Goal: Transaction & Acquisition: Book appointment/travel/reservation

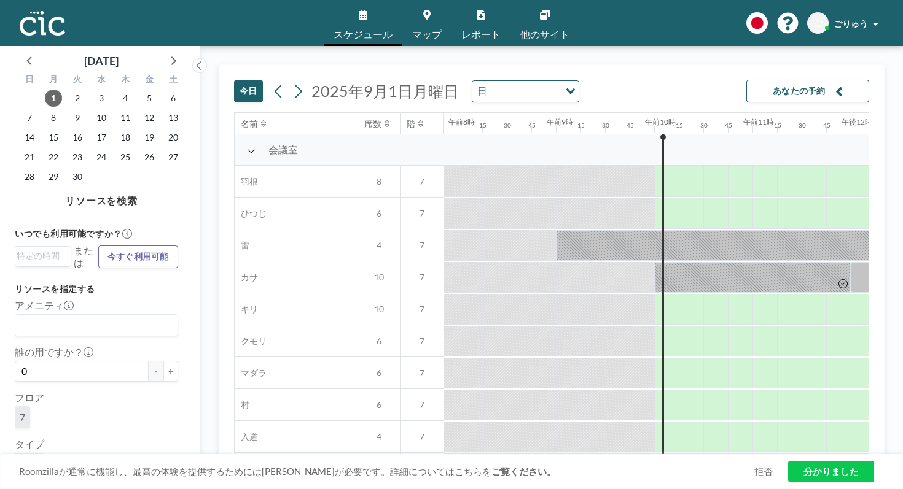
scroll to position [0, 778]
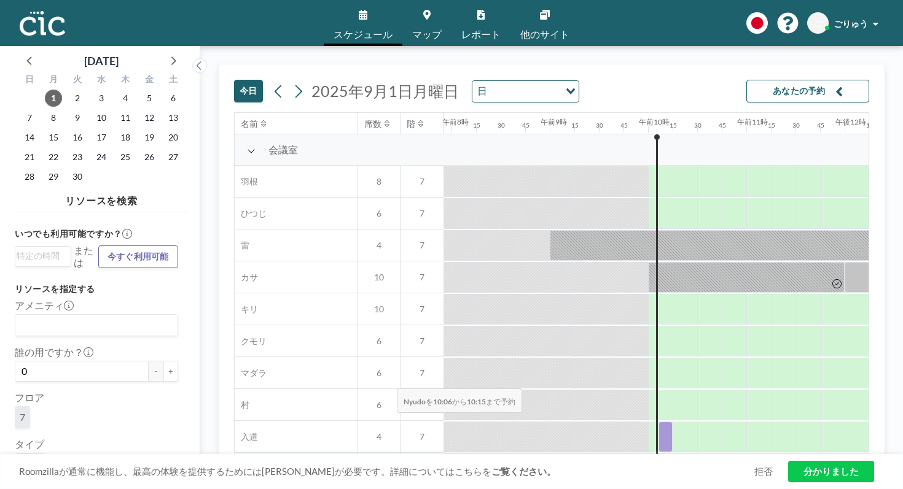
click at [658, 422] on div at bounding box center [665, 437] width 14 height 31
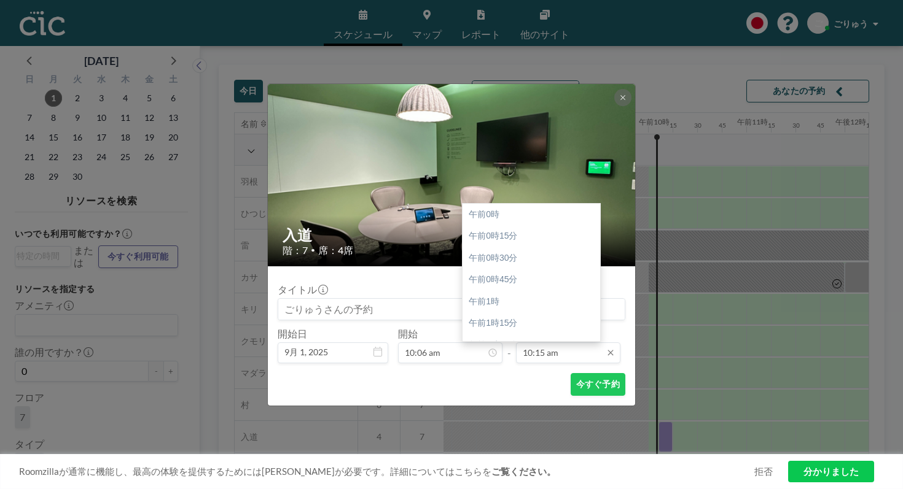
scroll to position [804, 0]
click at [487, 362] on div "午前11時" at bounding box center [531, 373] width 138 height 22
type input "11:00 am"
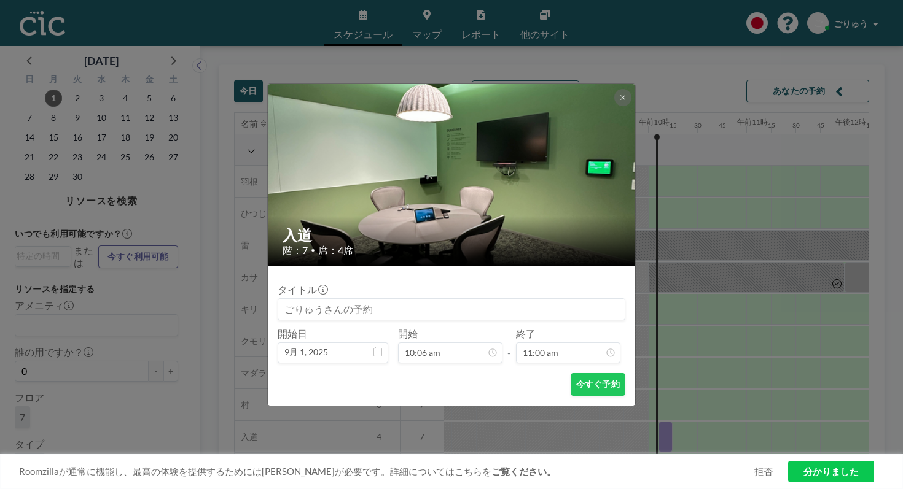
scroll to position [863, 0]
click at [576, 379] on font "今すぐ予約" at bounding box center [598, 385] width 44 height 12
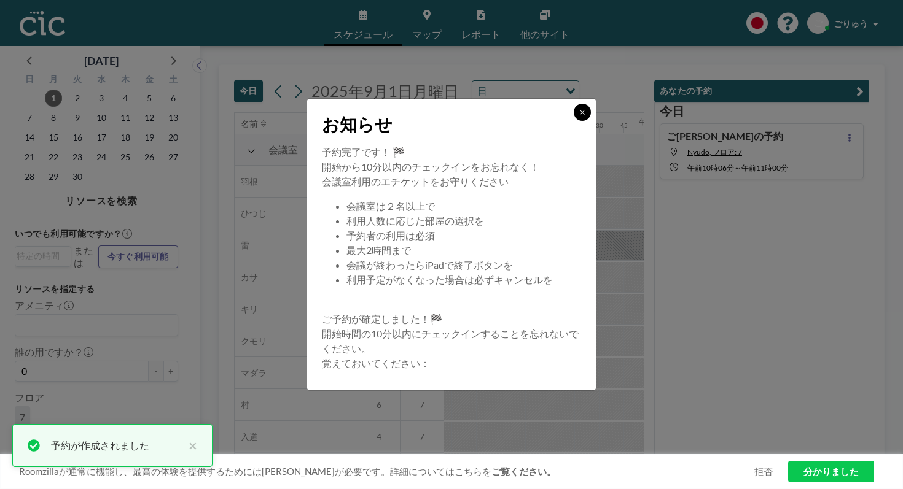
click at [573, 121] on button at bounding box center [581, 112] width 17 height 17
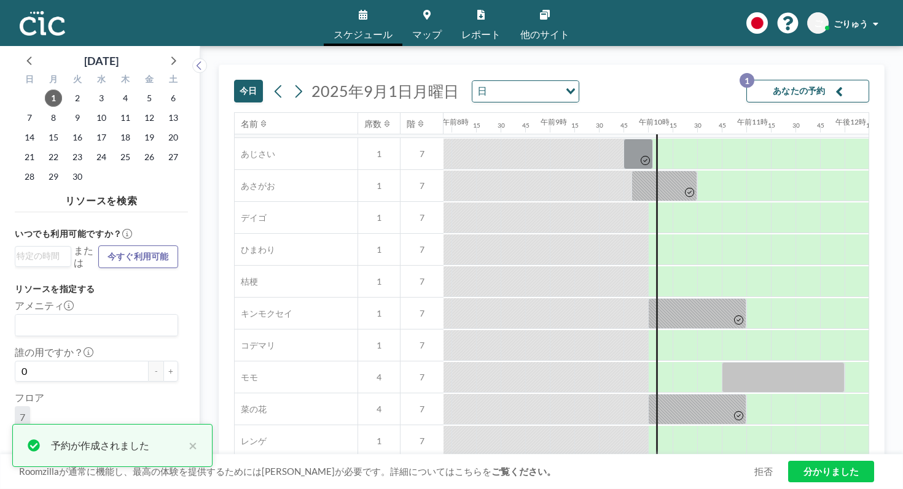
scroll to position [381, 778]
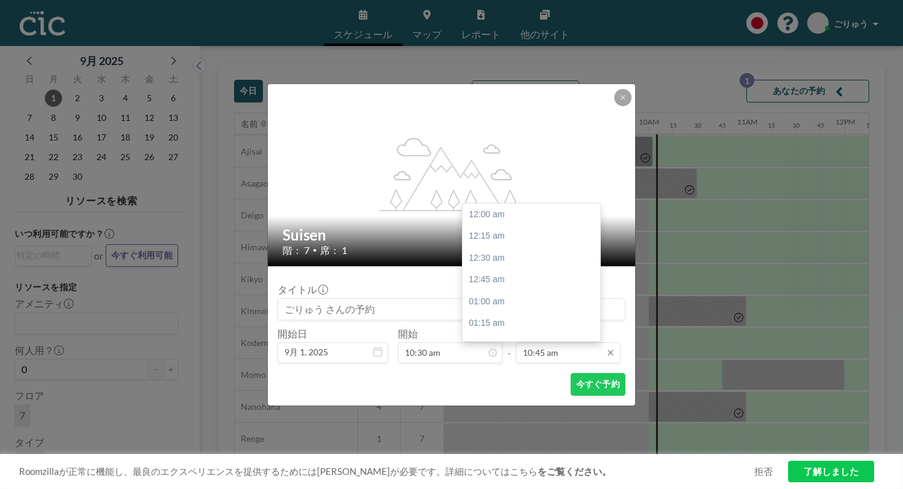
scroll to position [843, 0]
click at [540, 343] on input "10:45 am" at bounding box center [568, 353] width 104 height 21
click at [481, 306] on div "11:00 am" at bounding box center [531, 317] width 138 height 22
type input "11:00 am"
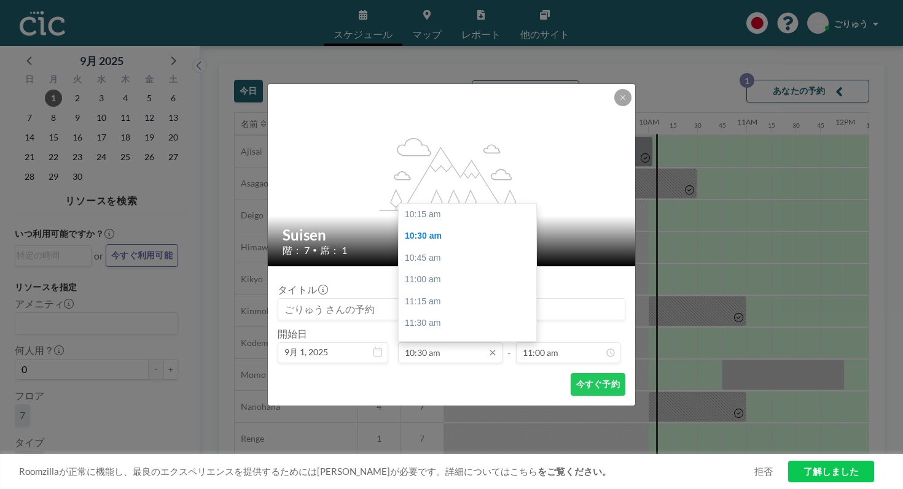
click at [439, 343] on input "10:30 am" at bounding box center [450, 353] width 104 height 21
click at [440, 249] on div "11:00 am" at bounding box center [467, 260] width 138 height 22
type input "11:00 am"
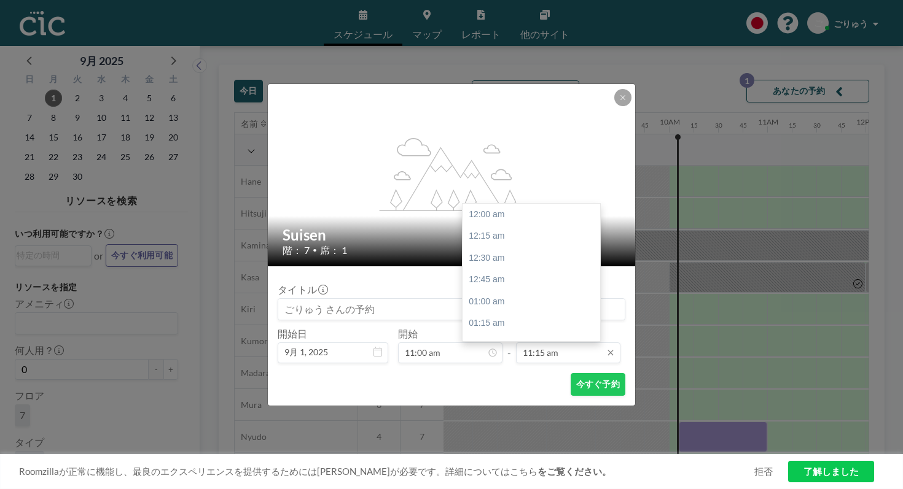
scroll to position [882, 0]
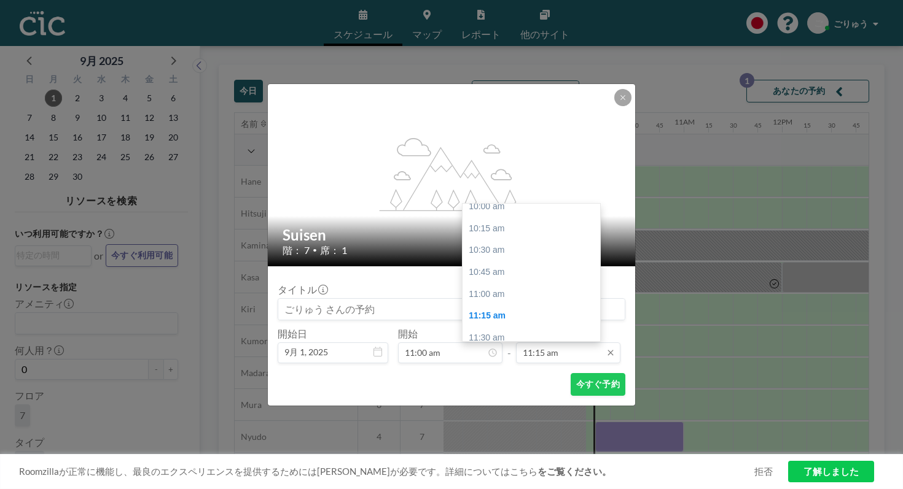
click at [526, 343] on input "11:15 am" at bounding box center [568, 353] width 104 height 21
click at [475, 354] on div "01:00 pm" at bounding box center [531, 365] width 138 height 22
type input "01:00 pm"
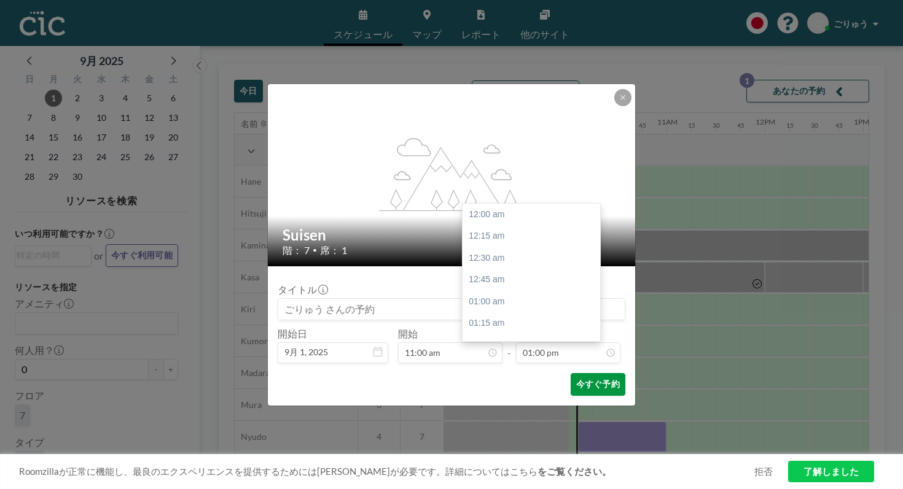
scroll to position [1019, 0]
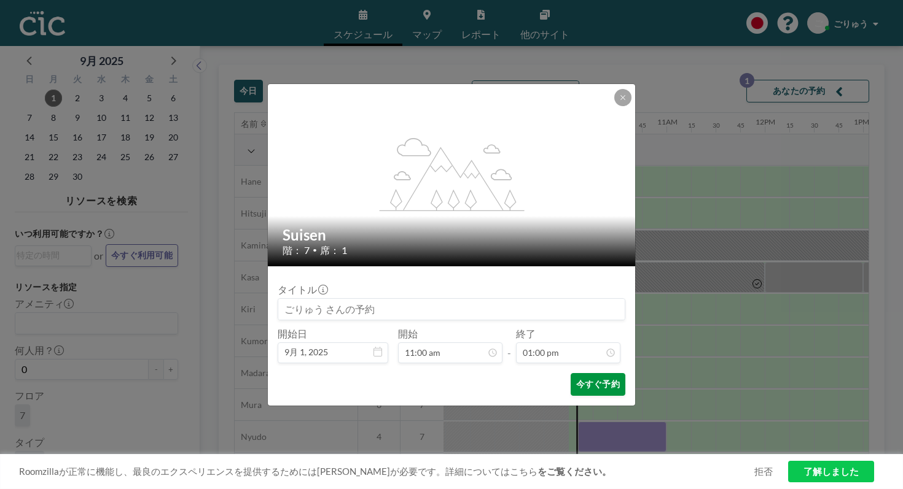
click at [573, 373] on button "今すぐ予約" at bounding box center [597, 384] width 55 height 23
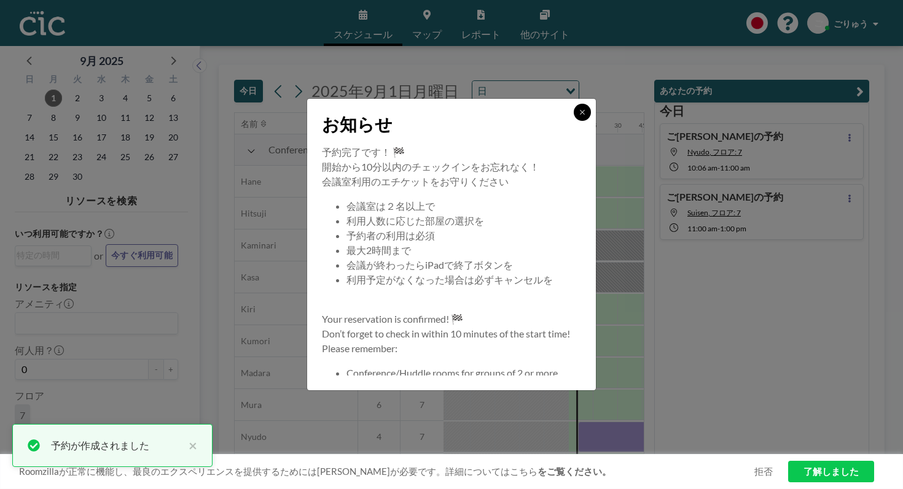
click at [578, 116] on icon at bounding box center [581, 112] width 7 height 7
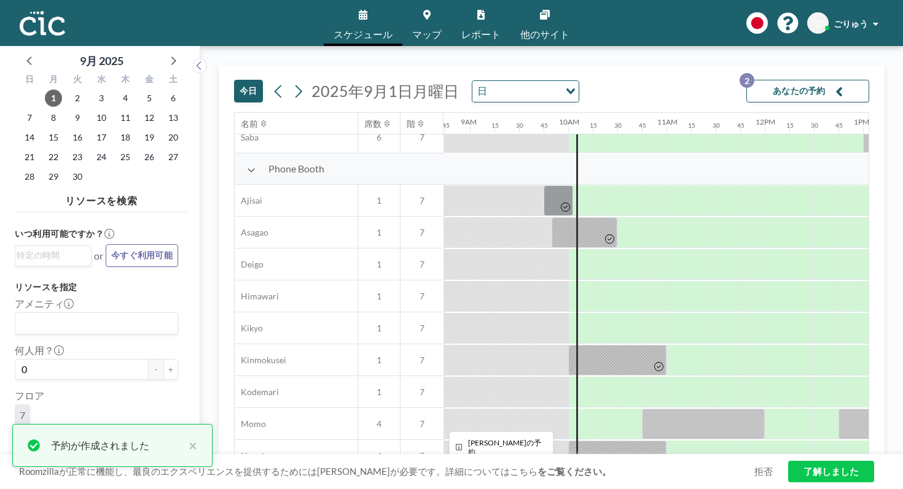
scroll to position [438, 858]
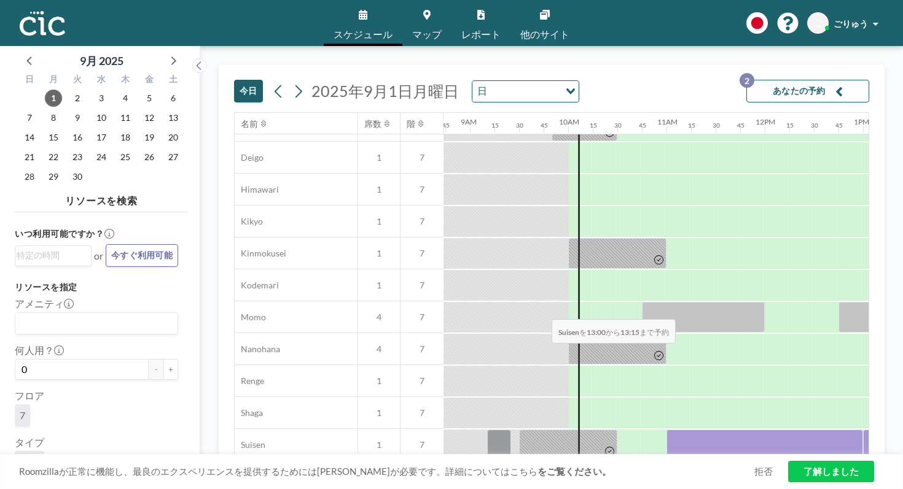
click at [863, 430] on div at bounding box center [875, 445] width 25 height 31
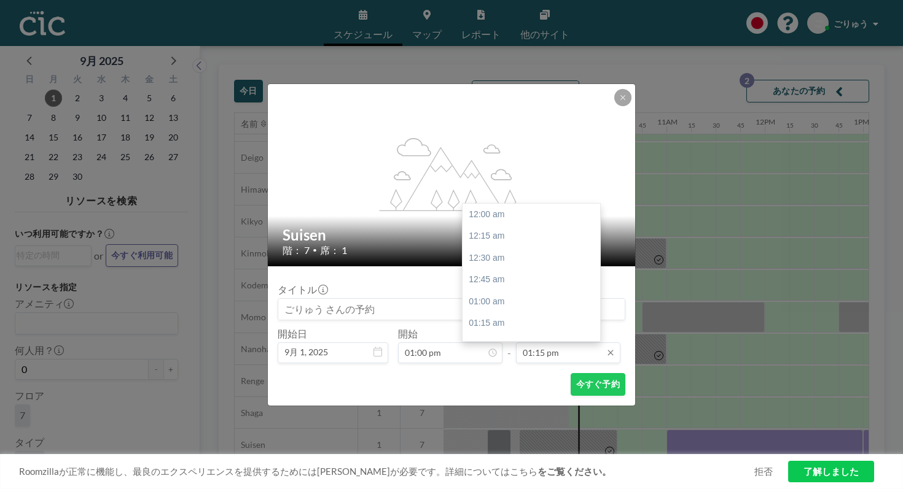
scroll to position [1039, 0]
click at [531, 343] on input "01:15 pm" at bounding box center [568, 353] width 104 height 21
click at [481, 424] on div "03:00 pm" at bounding box center [531, 435] width 138 height 22
type input "03:00 pm"
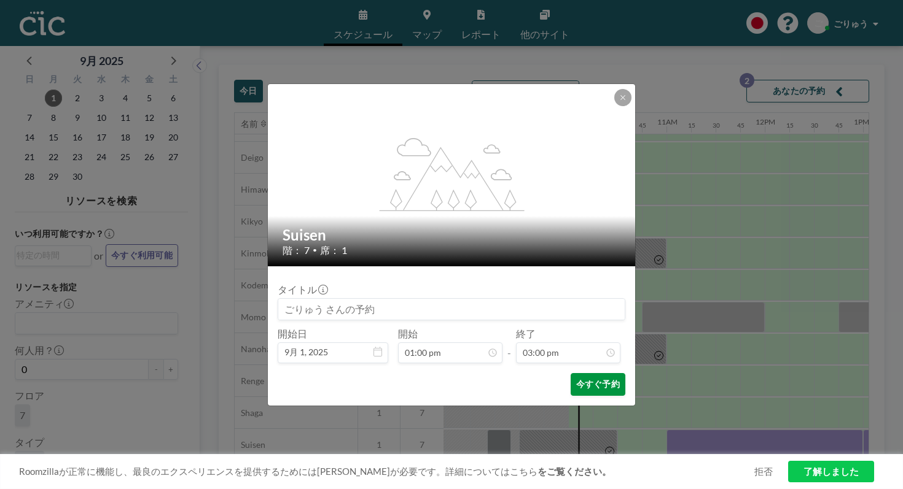
scroll to position [1176, 0]
click at [570, 373] on button "今すぐ予約" at bounding box center [597, 384] width 55 height 23
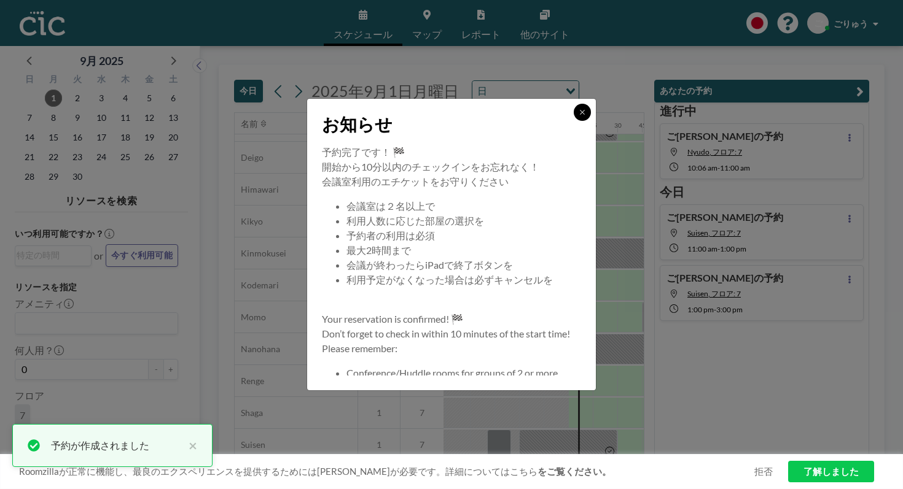
click at [580, 114] on icon at bounding box center [582, 112] width 4 height 4
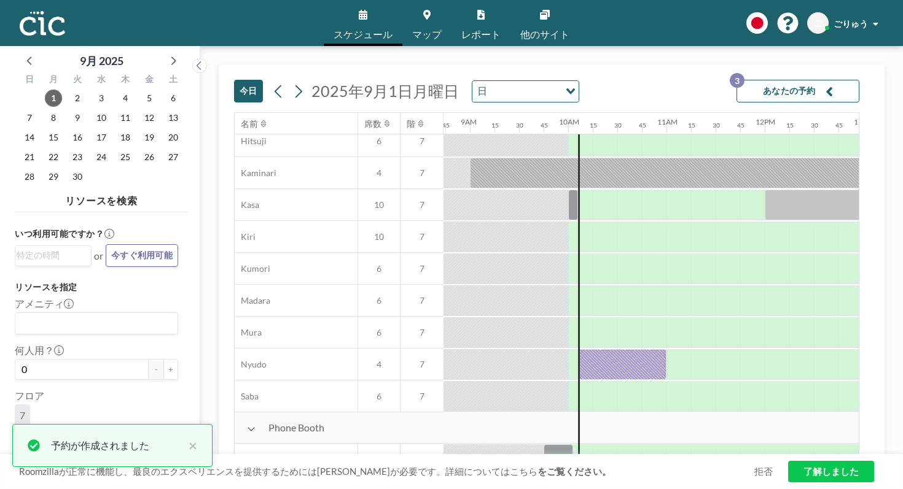
scroll to position [0, 858]
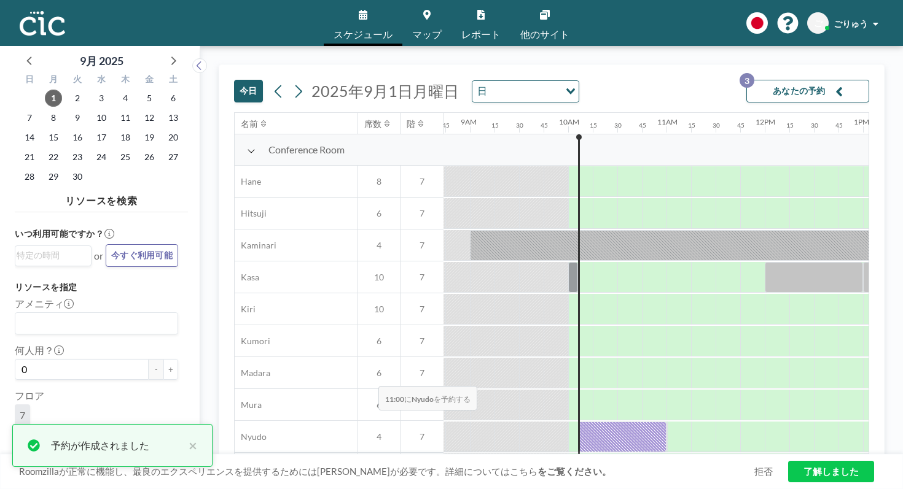
click at [578, 422] on div at bounding box center [622, 437] width 88 height 31
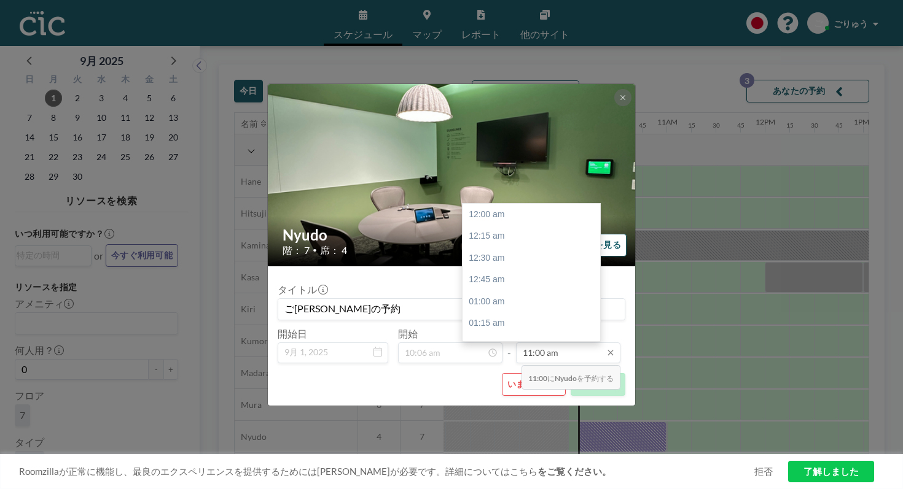
scroll to position [863, 0]
click at [519, 343] on input "11:00 am" at bounding box center [568, 353] width 104 height 21
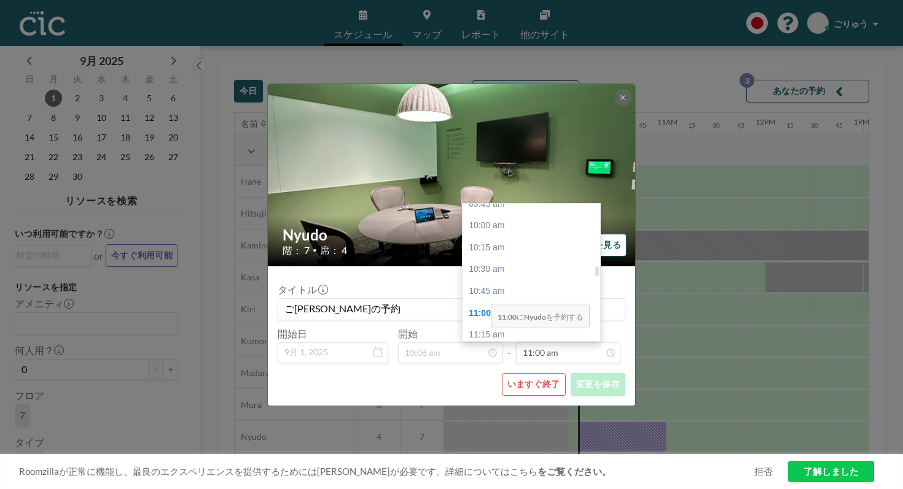
click at [483, 390] on div "12:00 pm" at bounding box center [531, 401] width 138 height 22
type input "12:00 pm"
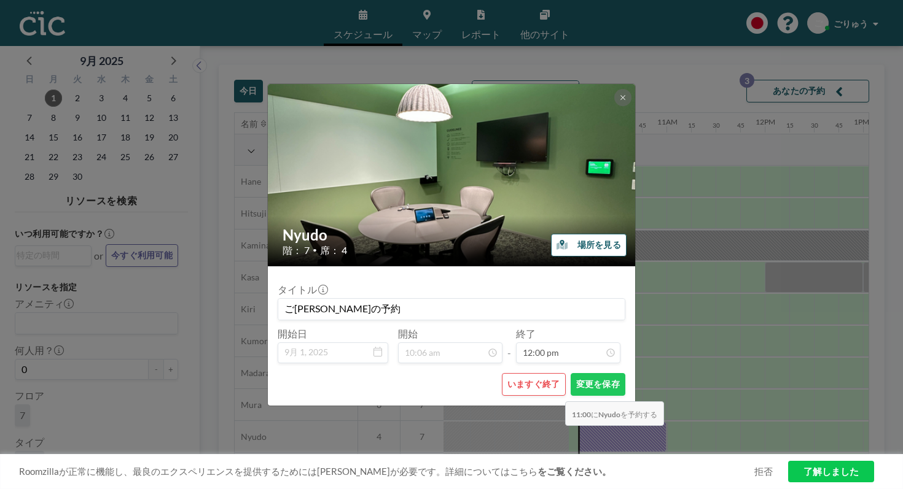
scroll to position [941, 0]
click at [570, 373] on button "変更を保存" at bounding box center [597, 384] width 55 height 23
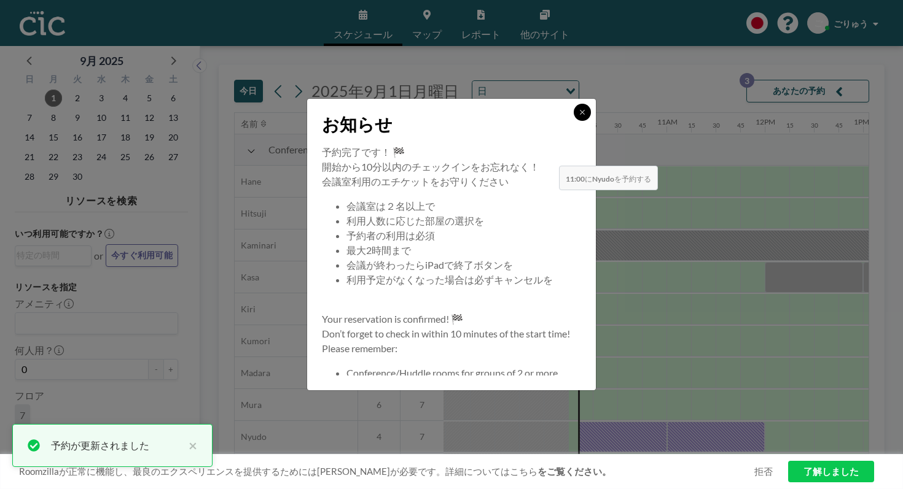
click at [578, 116] on icon at bounding box center [581, 112] width 7 height 7
